Goal: Information Seeking & Learning: Learn about a topic

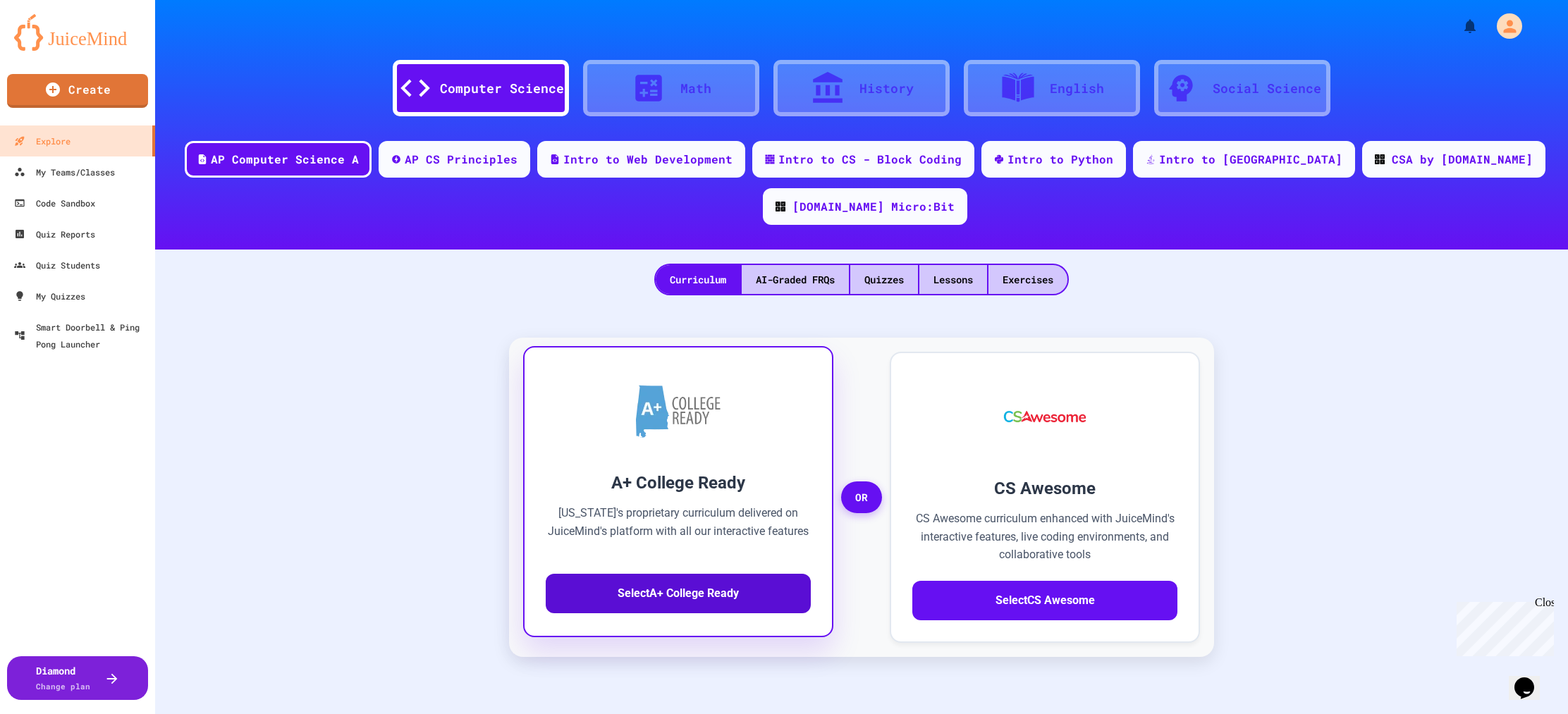
click at [624, 574] on button "Select A+ College Ready" at bounding box center [678, 593] width 265 height 40
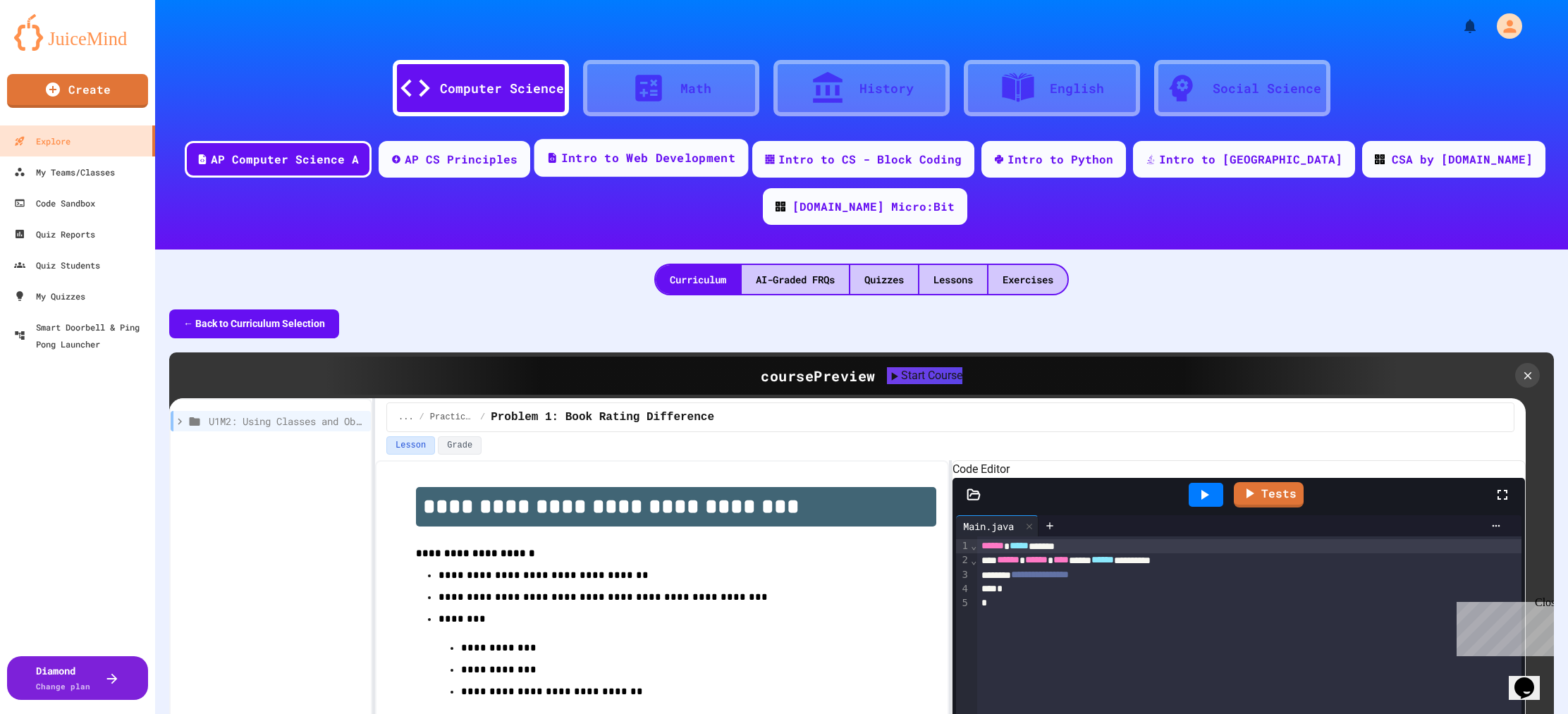
click at [604, 158] on div "Intro to Web Development" at bounding box center [648, 158] width 174 height 17
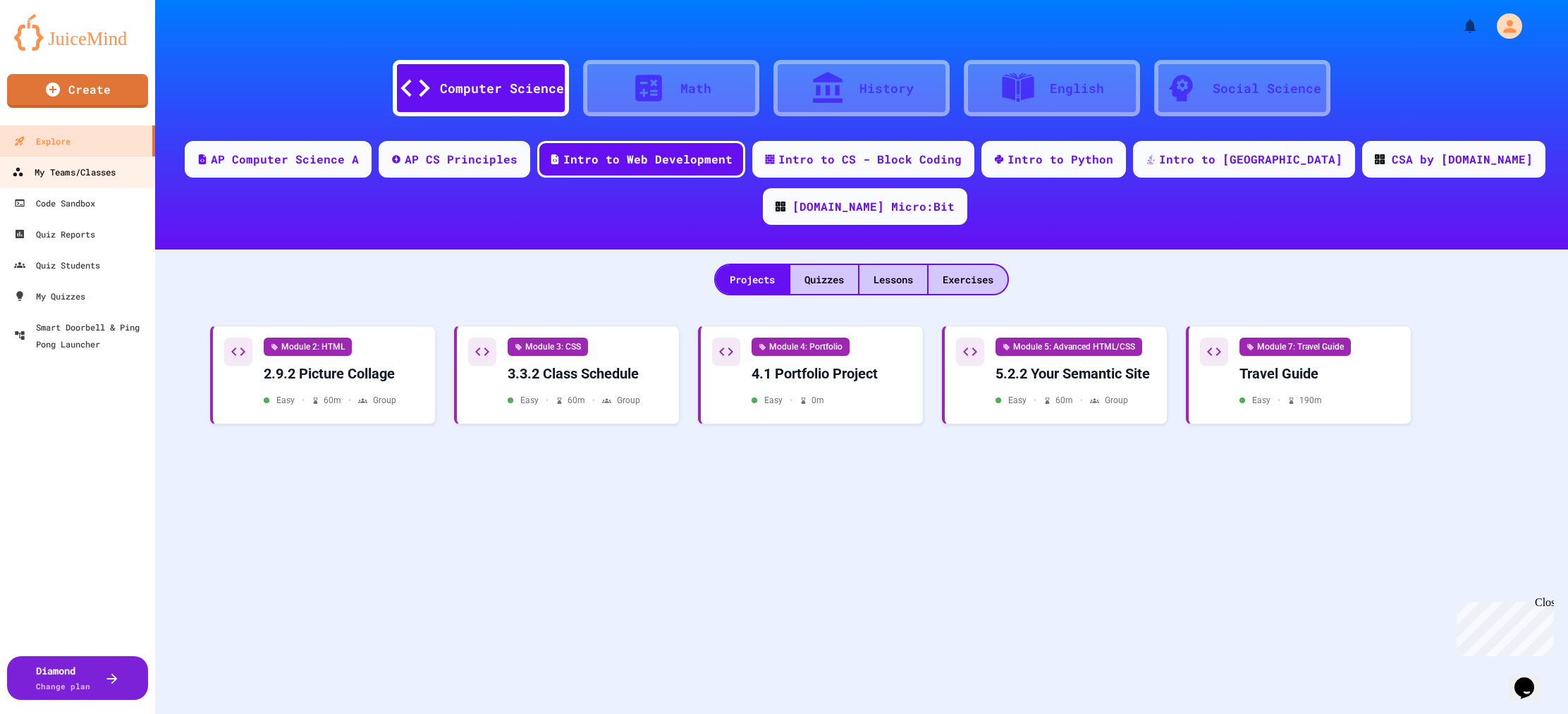
click at [81, 178] on div "My Teams/Classes" at bounding box center [63, 172] width 104 height 17
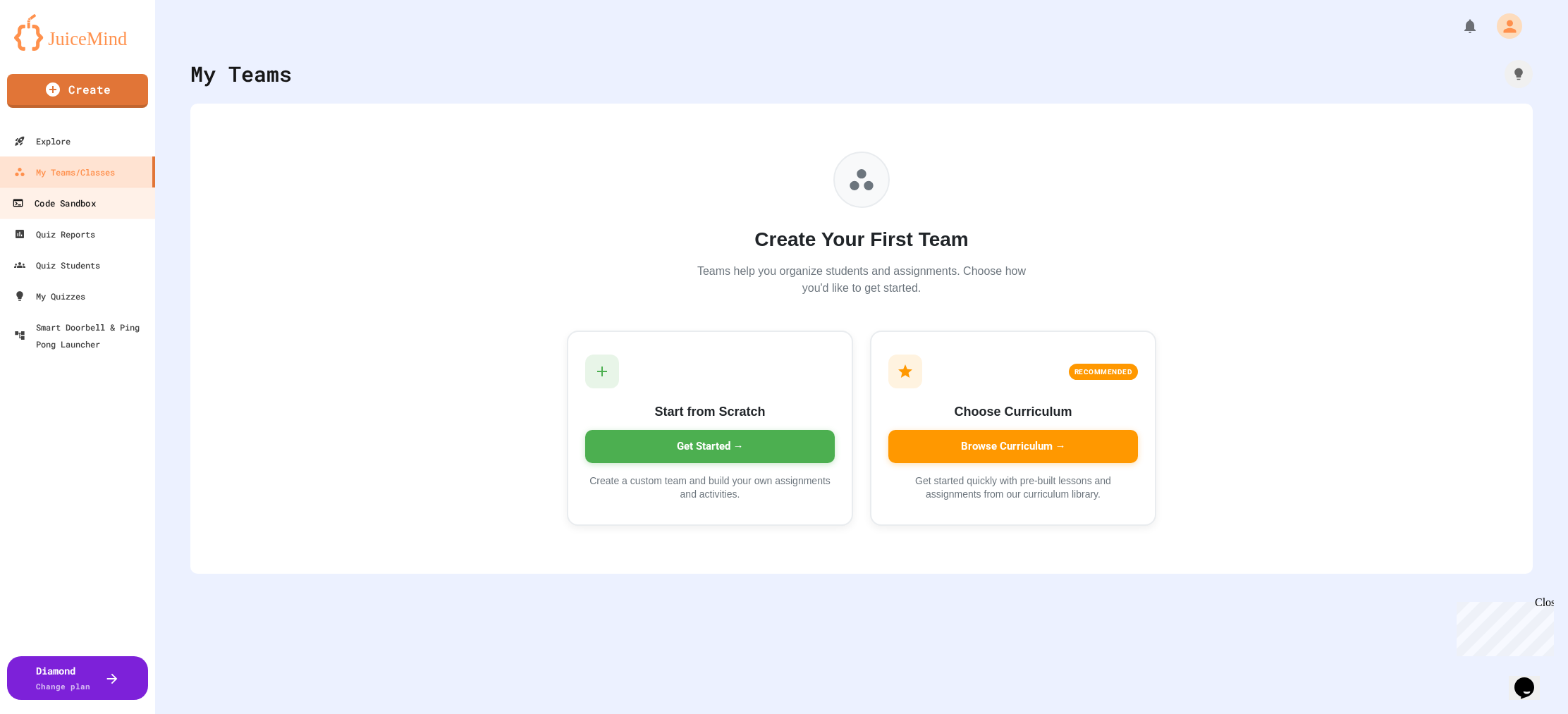
click at [69, 207] on div "Code Sandbox" at bounding box center [53, 203] width 83 height 17
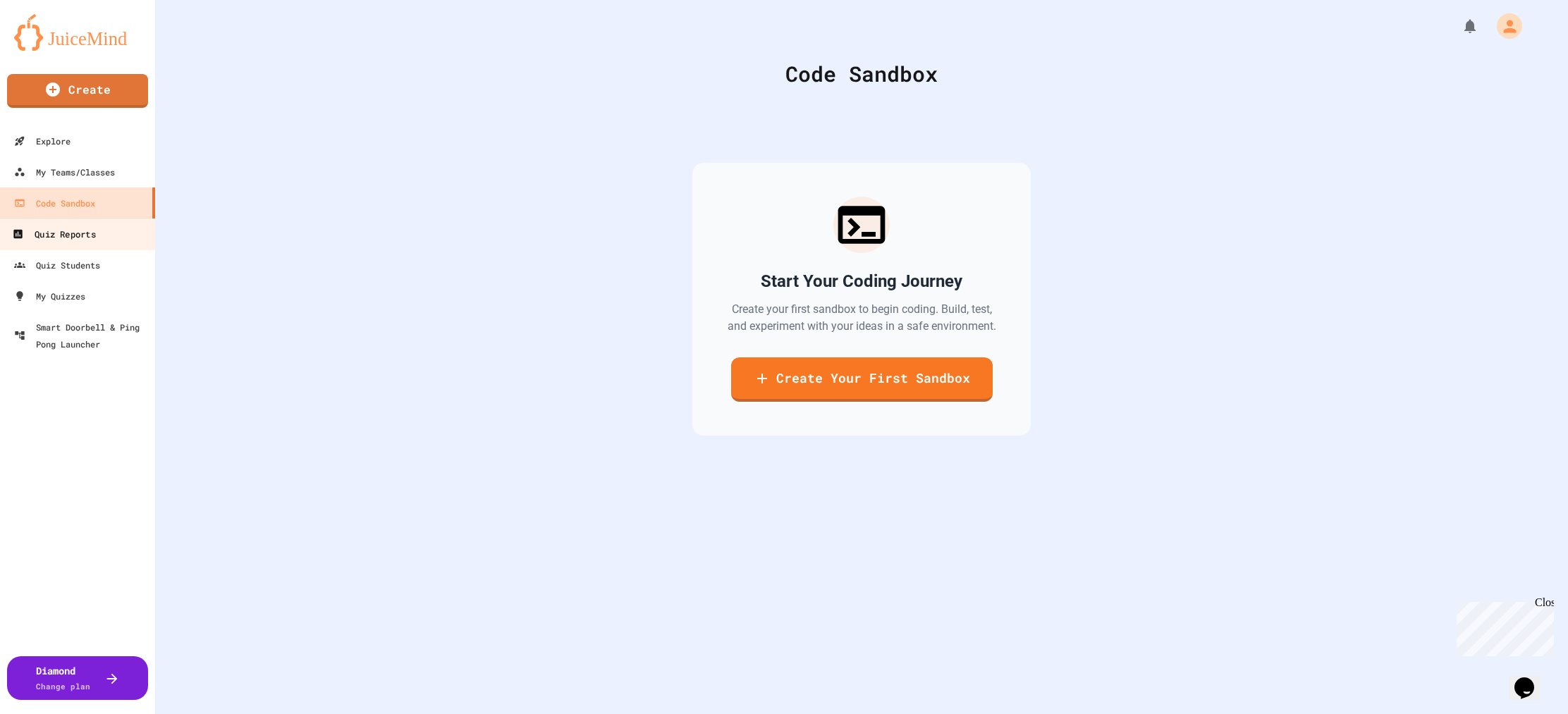
click at [68, 232] on div "Quiz Reports" at bounding box center [53, 234] width 83 height 17
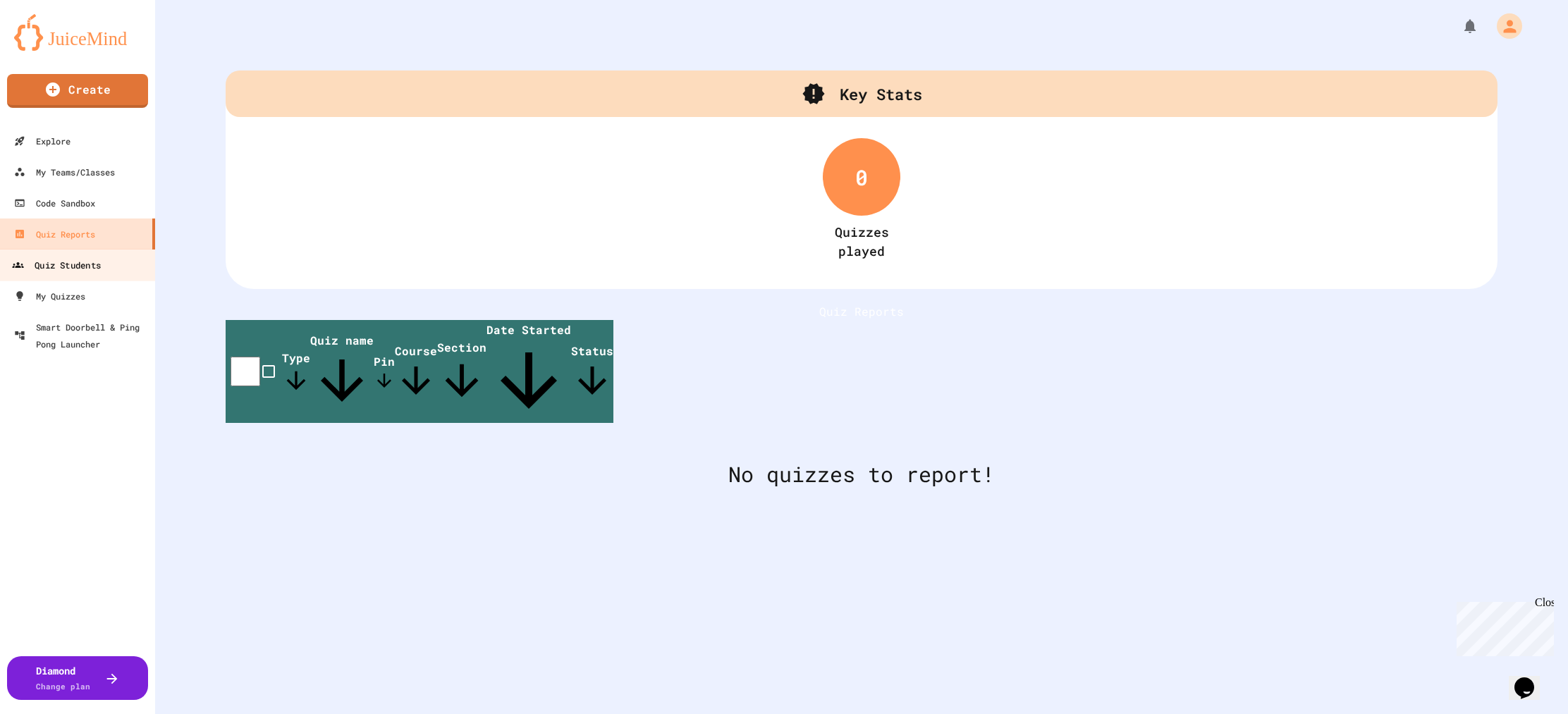
click at [69, 260] on div "Quiz Students" at bounding box center [56, 265] width 89 height 17
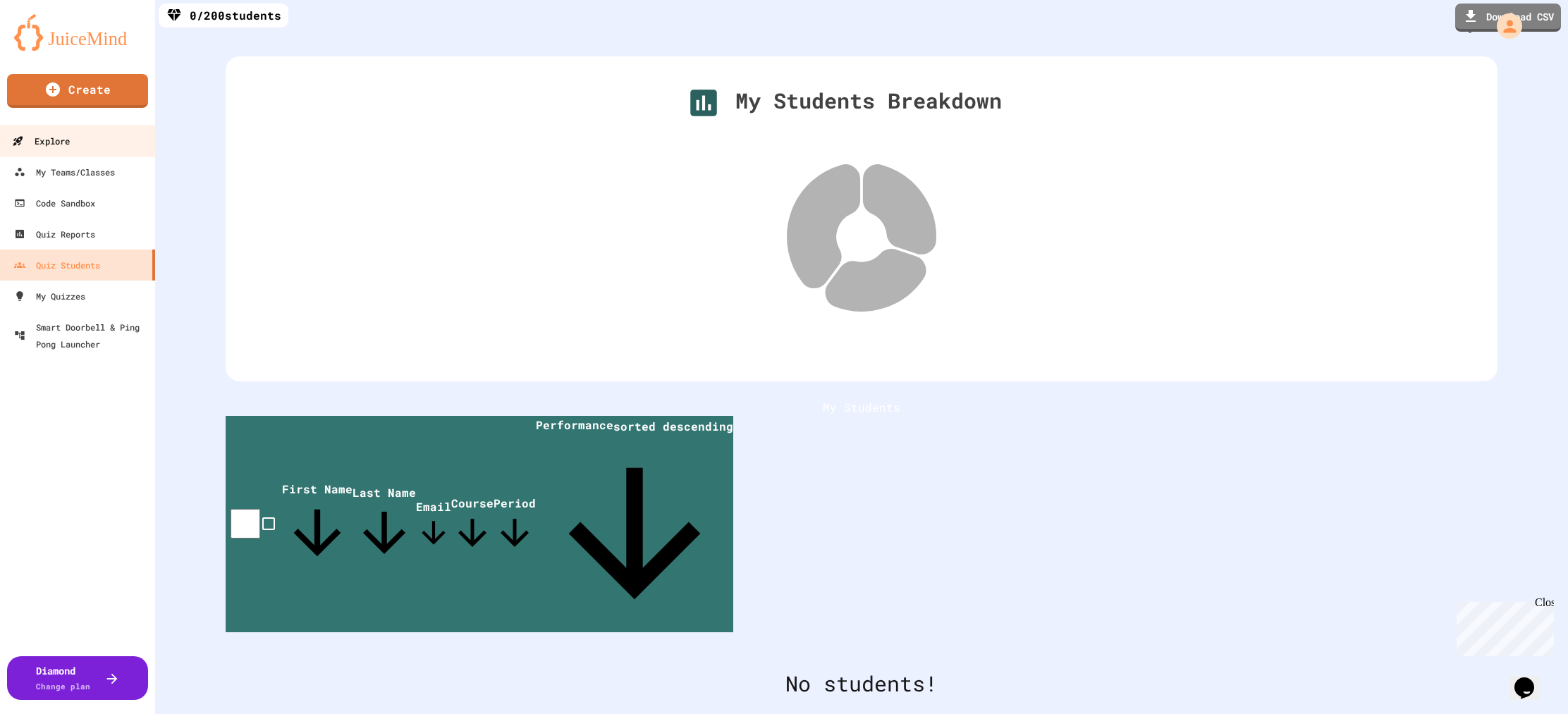
click at [53, 138] on div "Explore" at bounding box center [41, 141] width 58 height 17
